Goal: Transaction & Acquisition: Purchase product/service

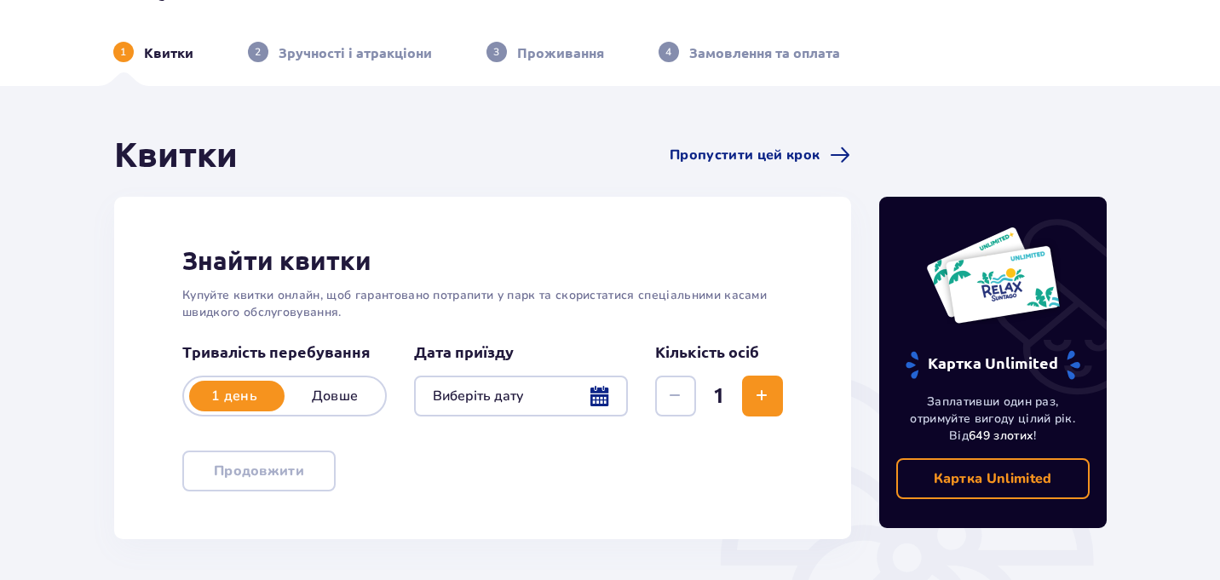
scroll to position [118, 0]
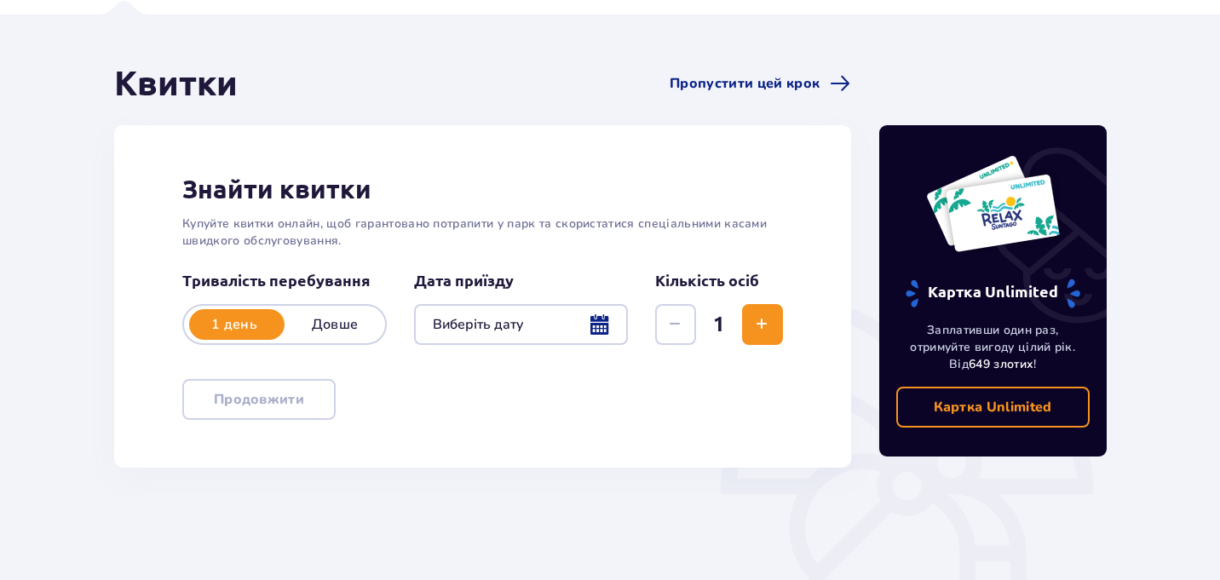
click at [596, 336] on div at bounding box center [521, 324] width 214 height 41
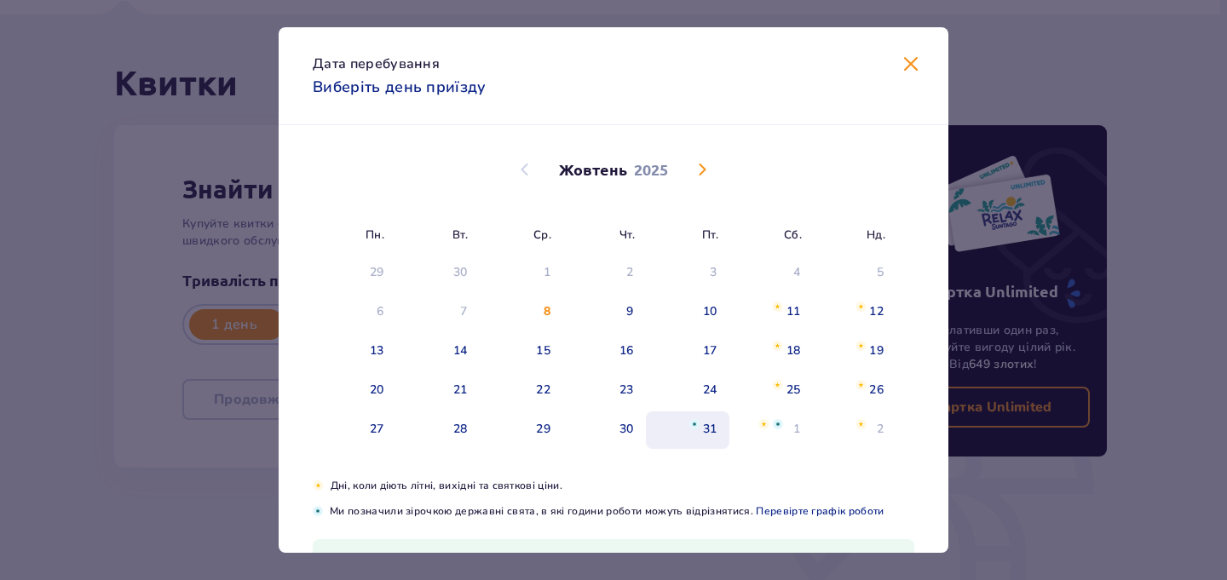
click at [710, 418] on div "31" at bounding box center [687, 429] width 83 height 37
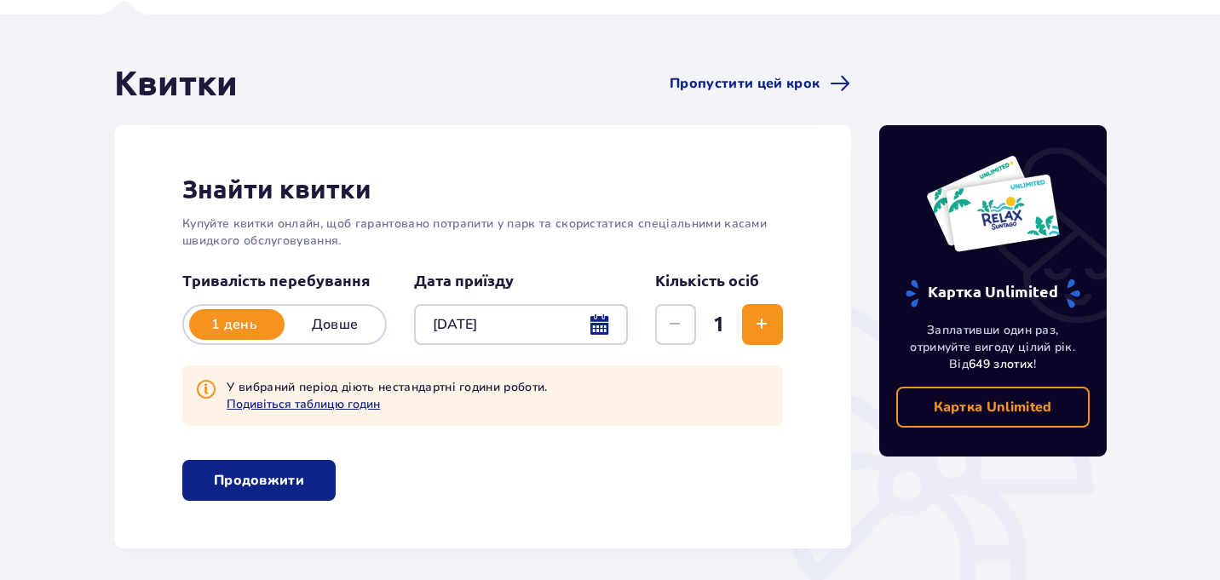
click at [792, 326] on div "Знайти квитки Купуйте квитки онлайн, щоб гарантовано потрапити у парк та скорис…" at bounding box center [482, 336] width 737 height 423
click at [353, 410] on button "Подивіться таблицю годин" at bounding box center [303, 404] width 153 height 16
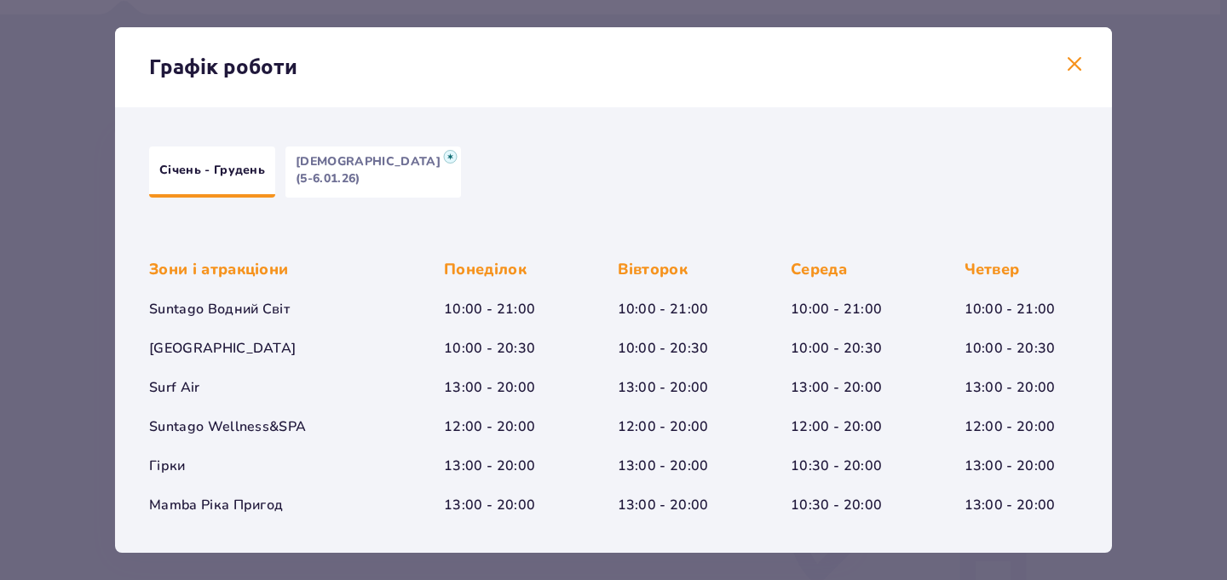
click at [1072, 63] on span at bounding box center [1074, 65] width 20 height 20
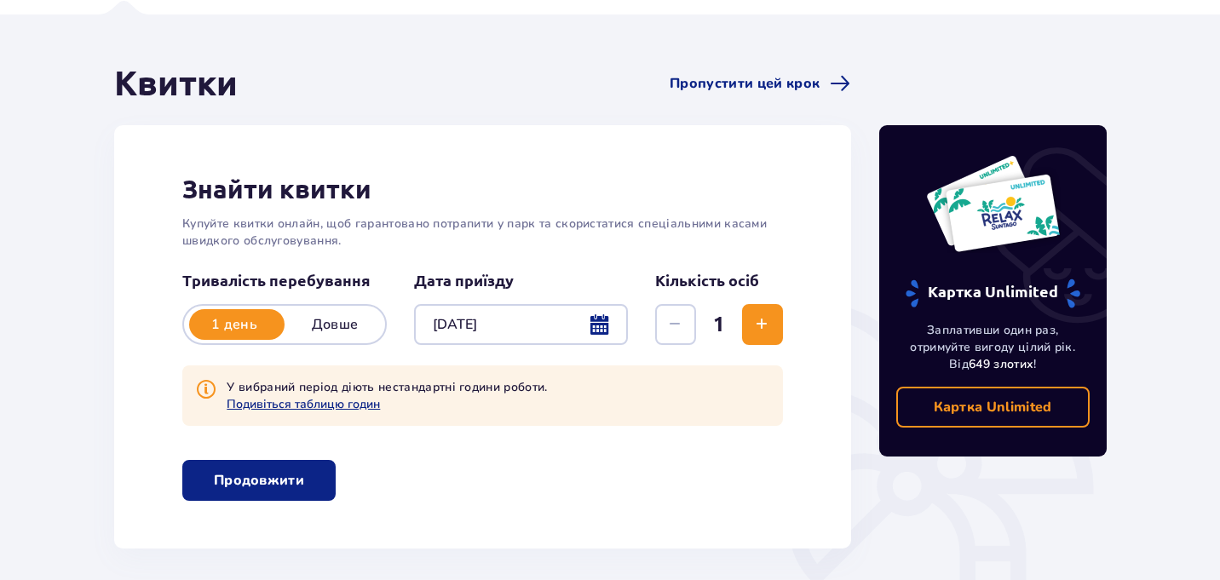
click at [336, 412] on div "У вибраний період діють нестандартні години роботи. Подивіться таблицю годин" at bounding box center [482, 395] width 601 height 60
click at [340, 401] on button "Подивіться таблицю годин" at bounding box center [303, 404] width 153 height 16
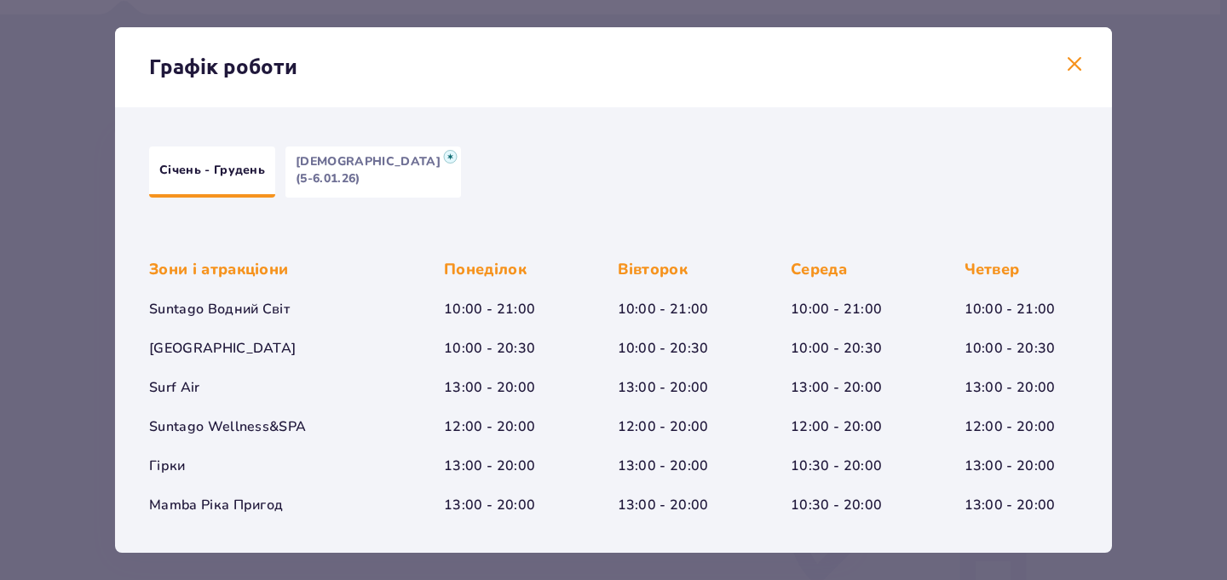
click at [1068, 55] on span at bounding box center [1074, 65] width 20 height 20
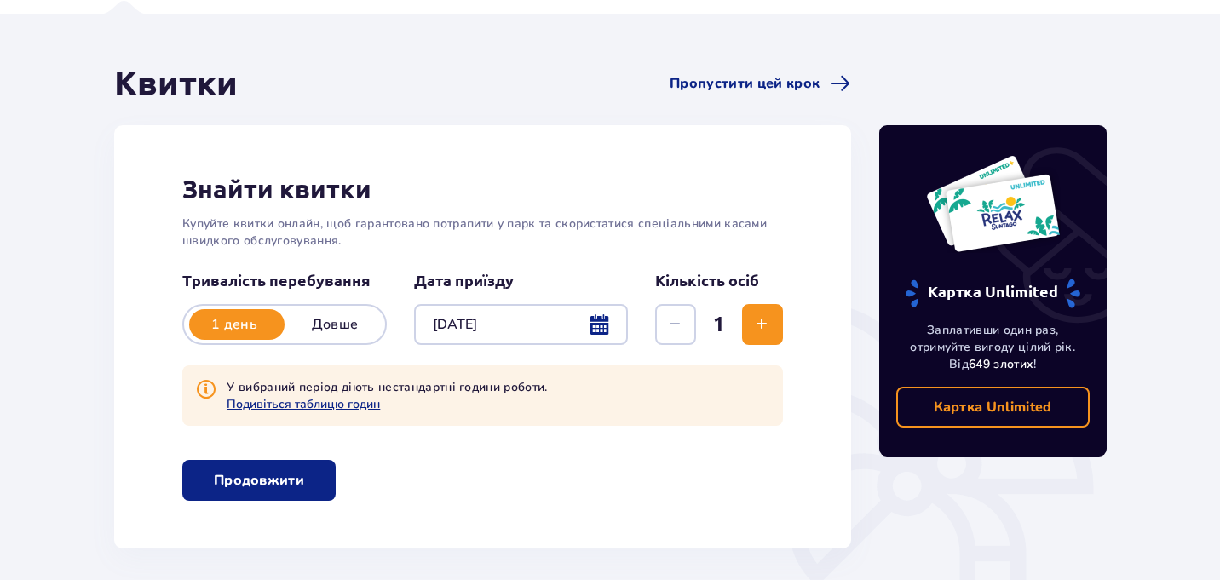
click at [465, 322] on div at bounding box center [521, 324] width 214 height 41
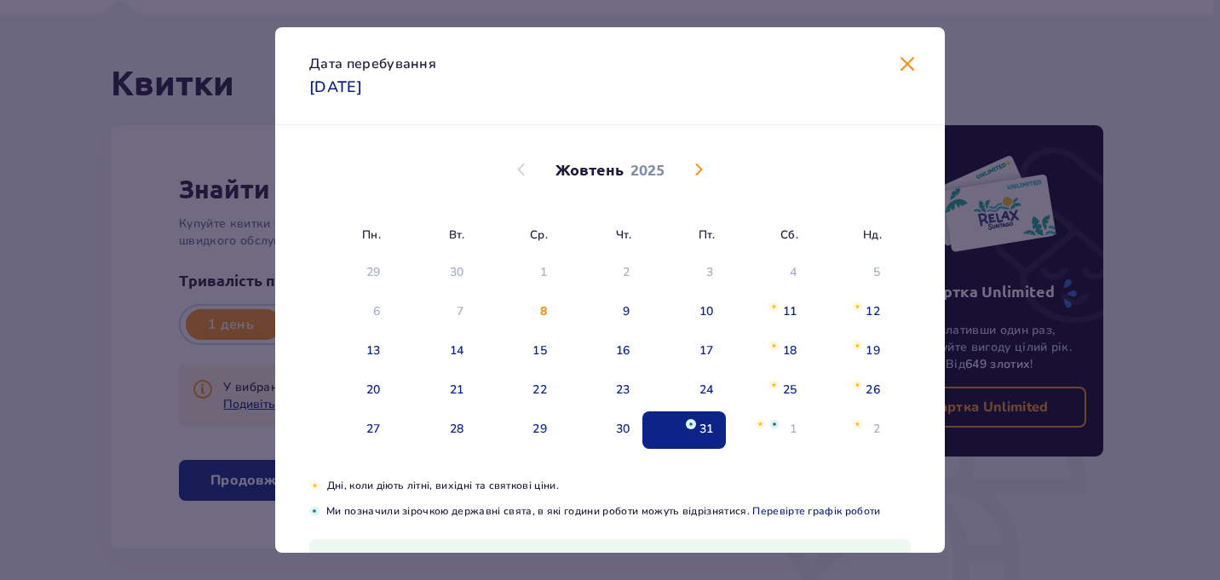
click at [603, 325] on div "9" at bounding box center [600, 312] width 83 height 37
click at [621, 427] on div "30" at bounding box center [623, 429] width 14 height 17
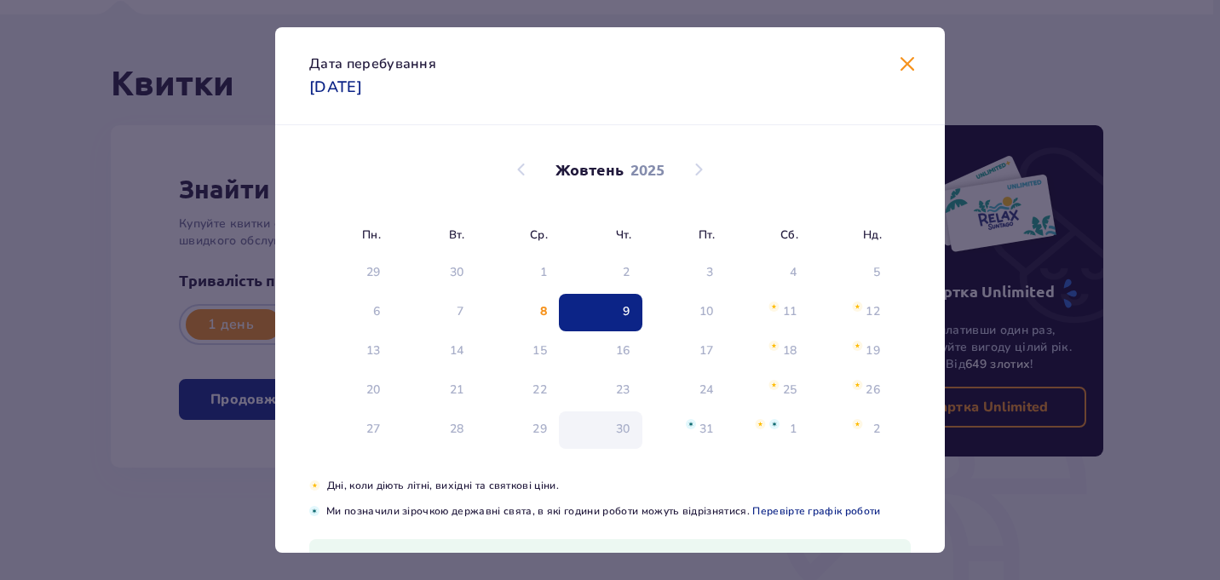
type input "[DATE]"
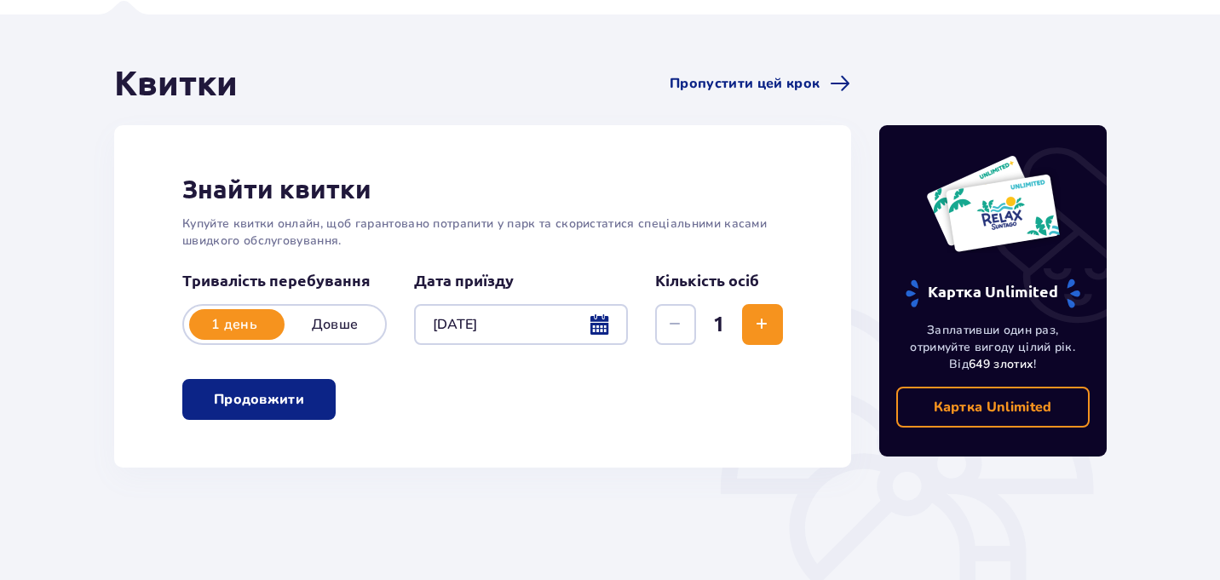
click at [285, 402] on p "Продовжити" at bounding box center [259, 399] width 90 height 19
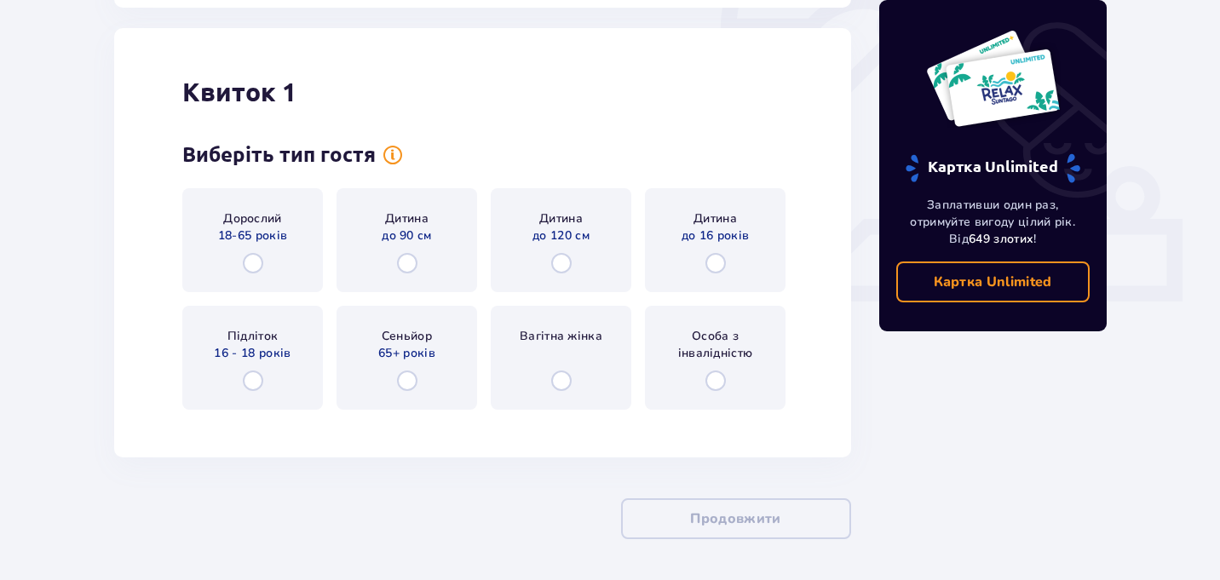
scroll to position [586, 0]
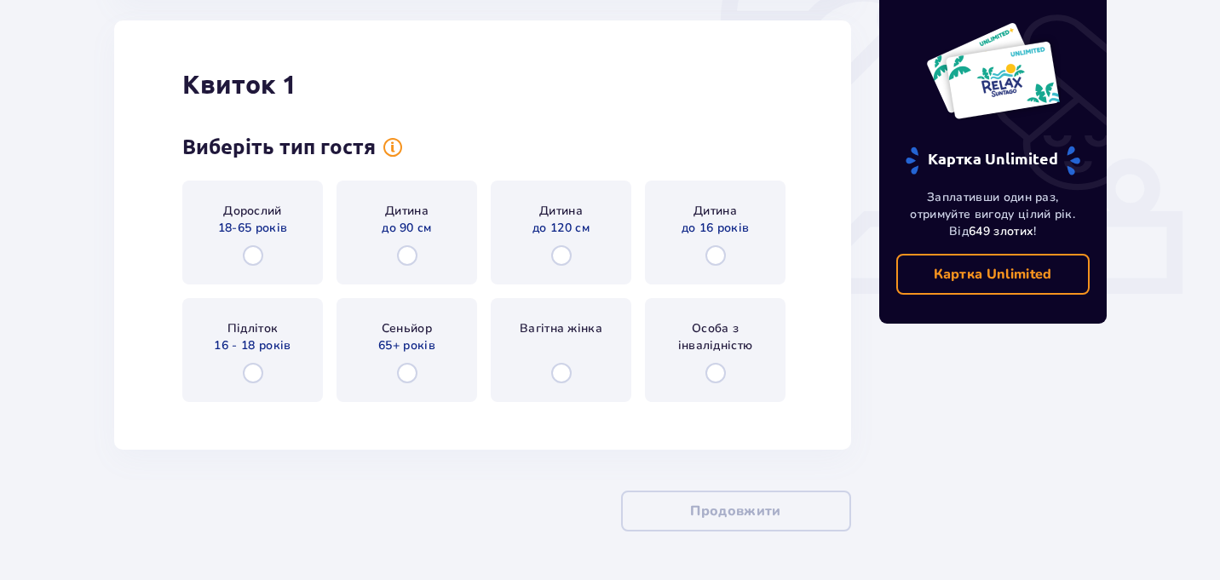
click at [256, 254] on input "radio" at bounding box center [253, 255] width 20 height 20
radio input "true"
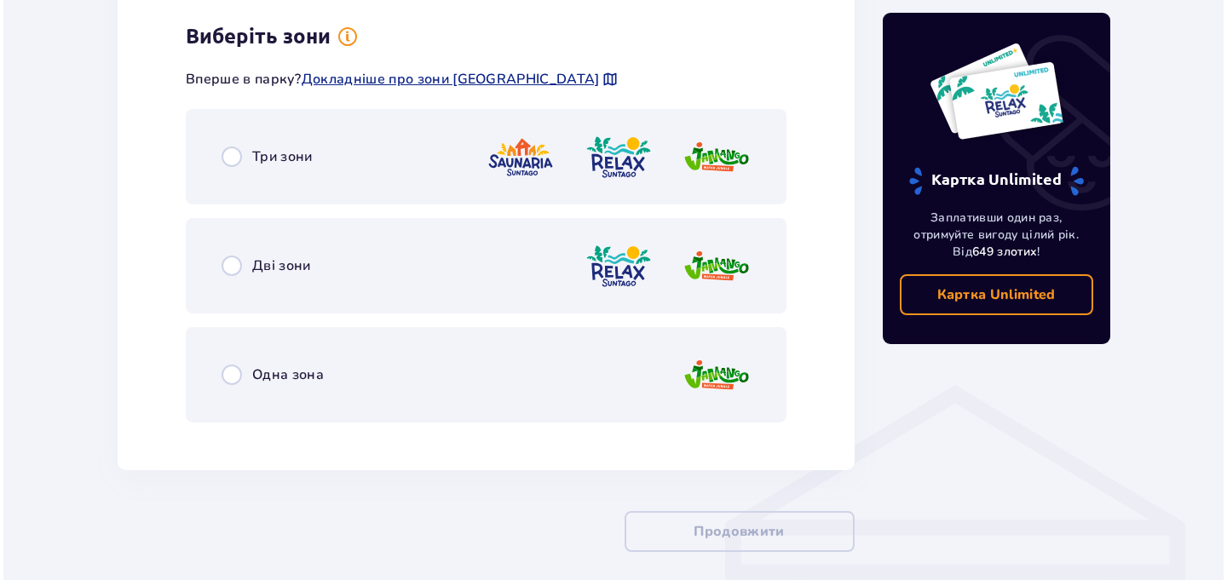
scroll to position [1002, 0]
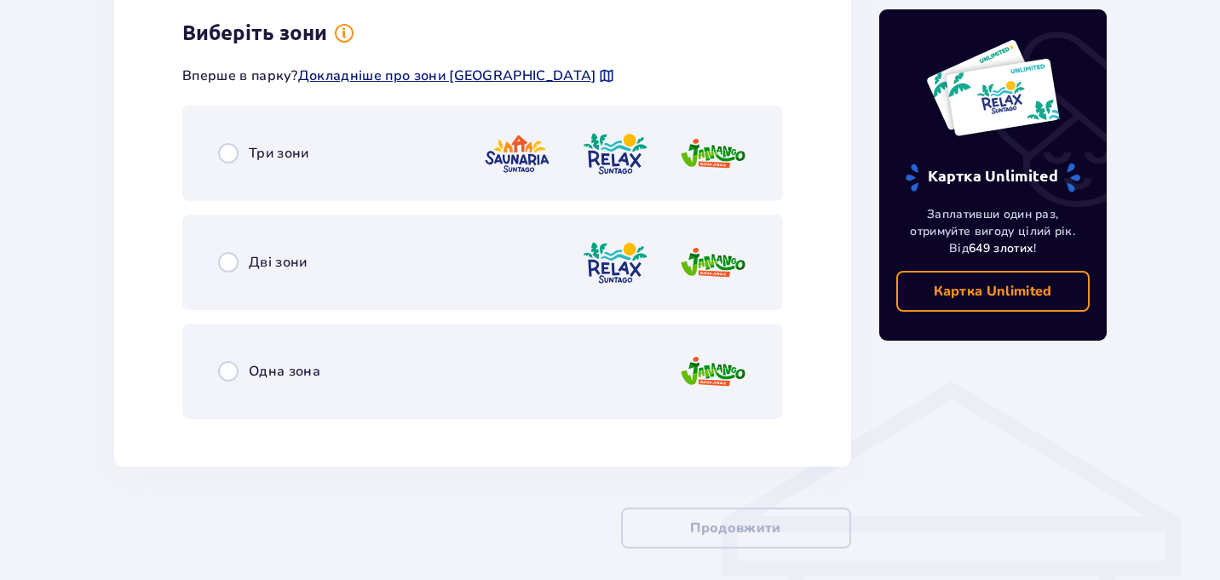
click at [382, 76] on span "Докладніше про зони [GEOGRAPHIC_DATA]" at bounding box center [447, 75] width 298 height 19
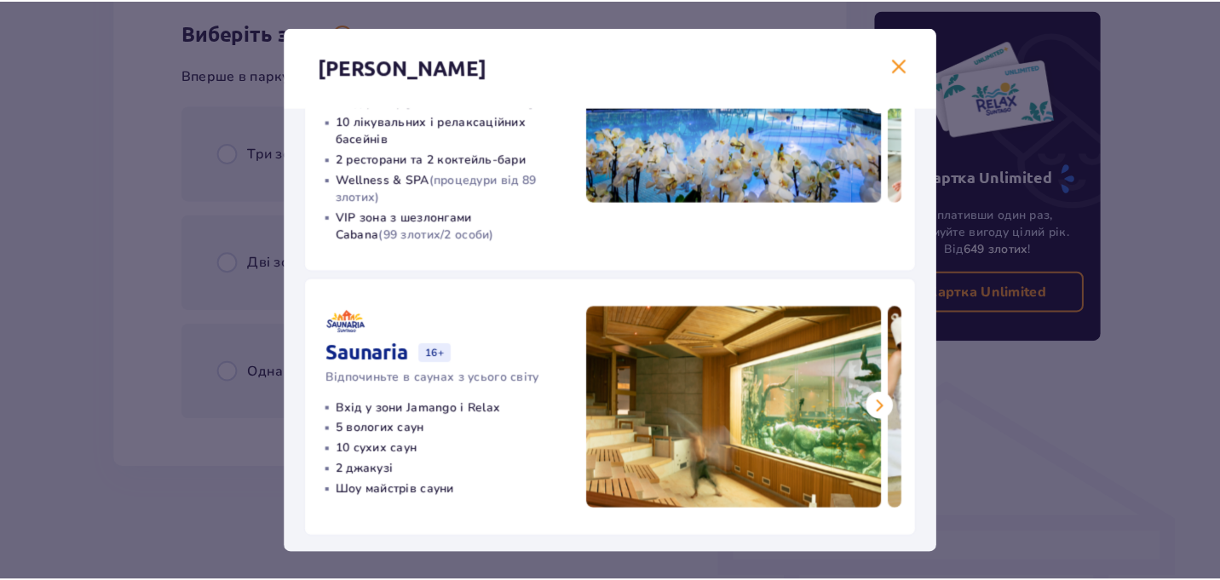
scroll to position [451, 0]
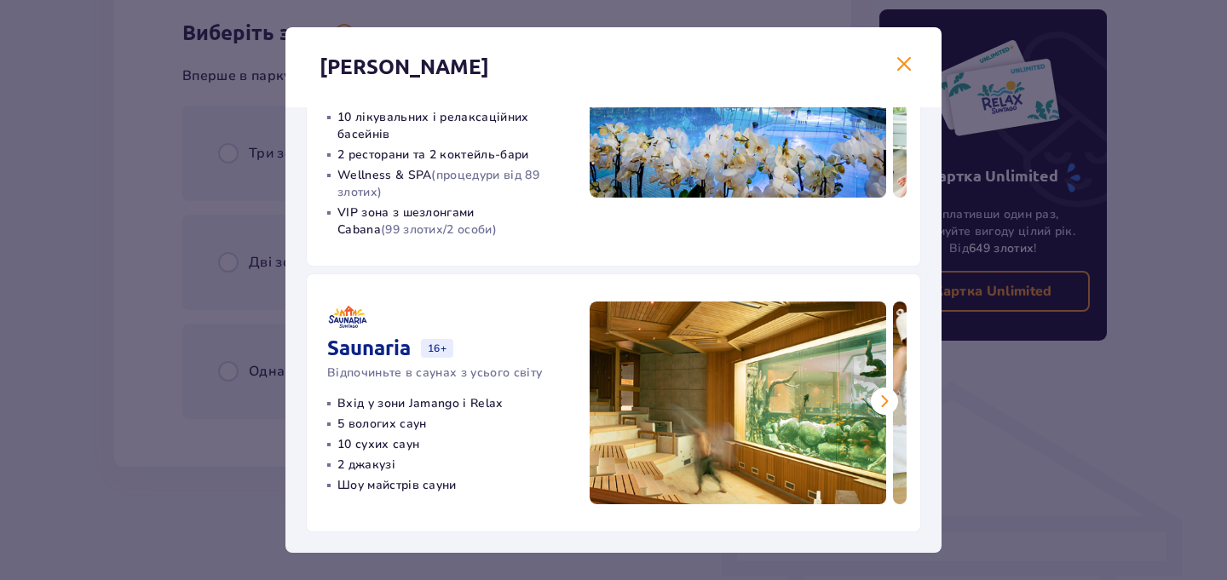
click at [900, 63] on span at bounding box center [904, 65] width 20 height 20
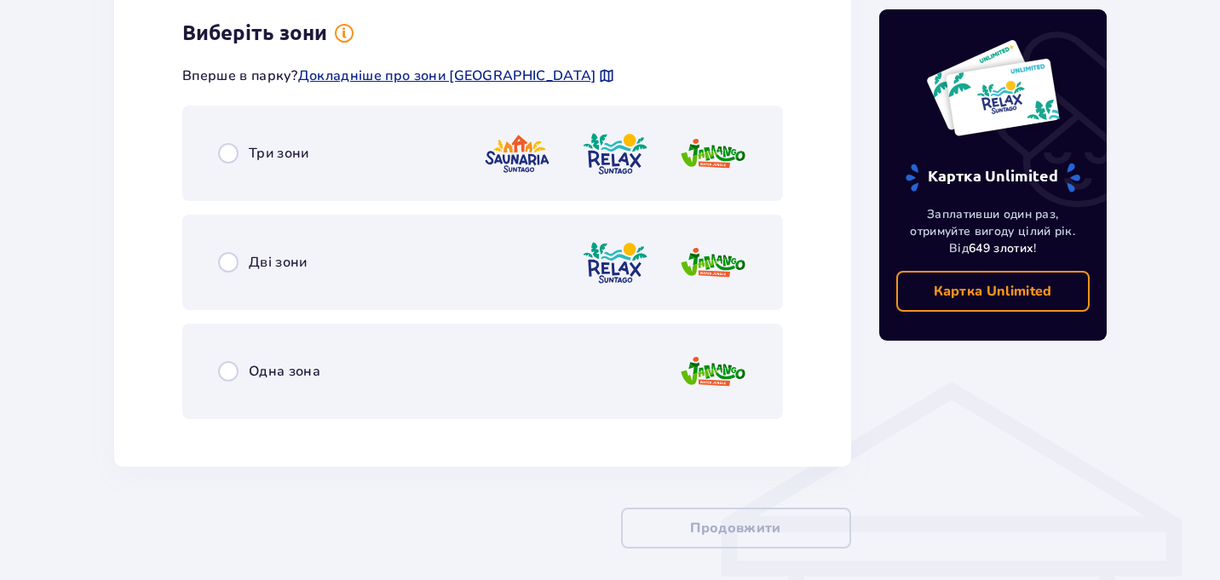
click at [228, 373] on input "radio" at bounding box center [228, 371] width 20 height 20
radio input "true"
